Goal: Manage account settings

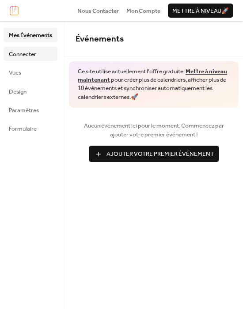
click at [28, 54] on span "Connecter" at bounding box center [22, 54] width 27 height 9
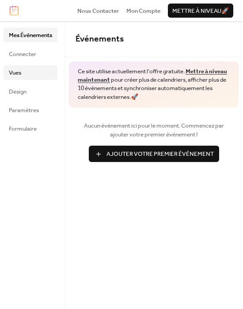
click at [23, 70] on link "Vues" at bounding box center [31, 72] width 54 height 14
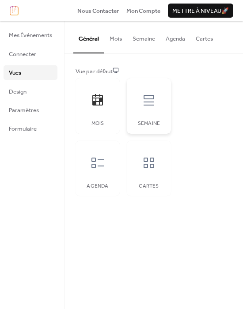
click at [129, 102] on div "Semaine" at bounding box center [149, 106] width 44 height 56
click at [104, 155] on div at bounding box center [97, 163] width 26 height 26
click at [16, 89] on span "Design" at bounding box center [18, 91] width 18 height 9
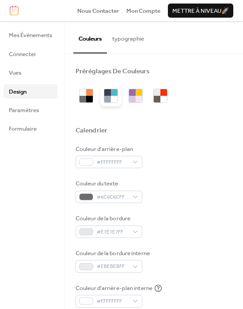
click at [106, 98] on div at bounding box center [107, 99] width 7 height 7
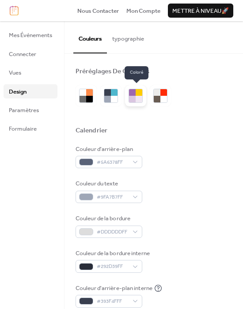
click at [131, 96] on div at bounding box center [132, 99] width 7 height 7
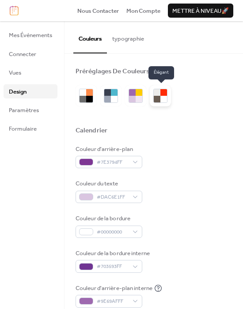
click at [163, 96] on div at bounding box center [163, 99] width 7 height 7
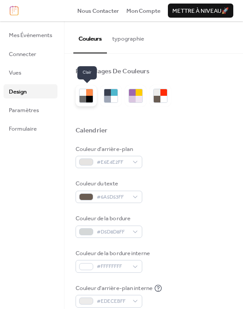
click at [88, 94] on div at bounding box center [89, 92] width 7 height 7
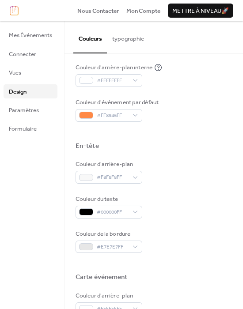
scroll to position [420, 0]
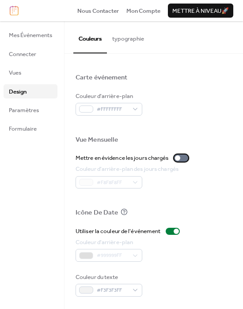
click at [184, 158] on div at bounding box center [181, 158] width 14 height 7
click at [184, 157] on div at bounding box center [181, 158] width 14 height 7
click at [36, 113] on span "Paramètres" at bounding box center [24, 110] width 30 height 9
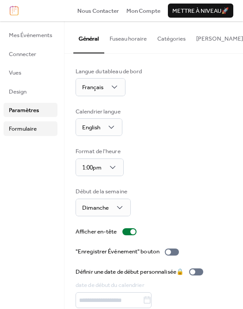
click at [35, 128] on span "Formulaire" at bounding box center [23, 128] width 28 height 9
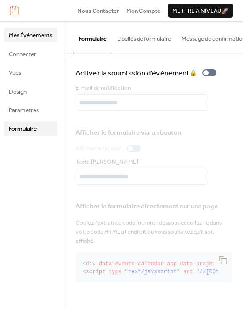
click at [26, 36] on span "Mes Événements" at bounding box center [30, 35] width 43 height 9
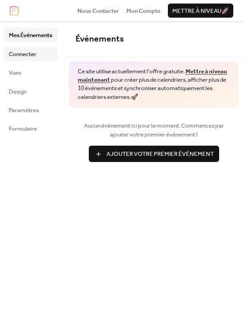
click at [44, 52] on link "Connecter" at bounding box center [31, 54] width 54 height 14
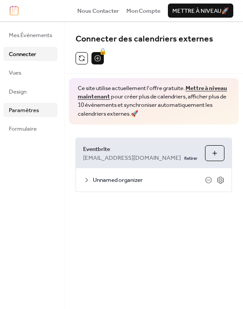
click at [45, 114] on link "Paramètres" at bounding box center [31, 110] width 54 height 14
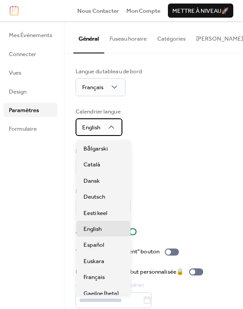
click at [119, 130] on div "English" at bounding box center [98, 127] width 47 height 18
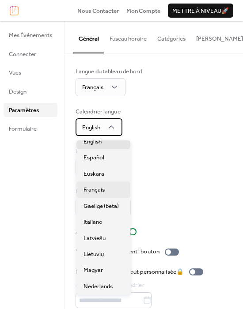
scroll to position [88, 0]
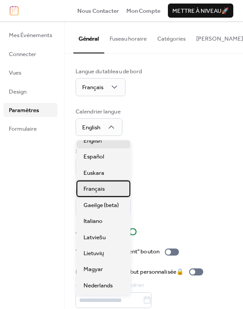
click at [102, 185] on span "Français" at bounding box center [93, 189] width 21 height 9
